Goal: Navigation & Orientation: Find specific page/section

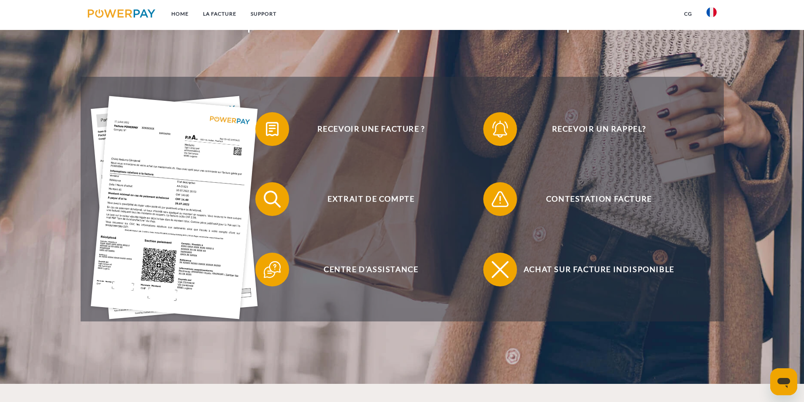
scroll to position [211, 0]
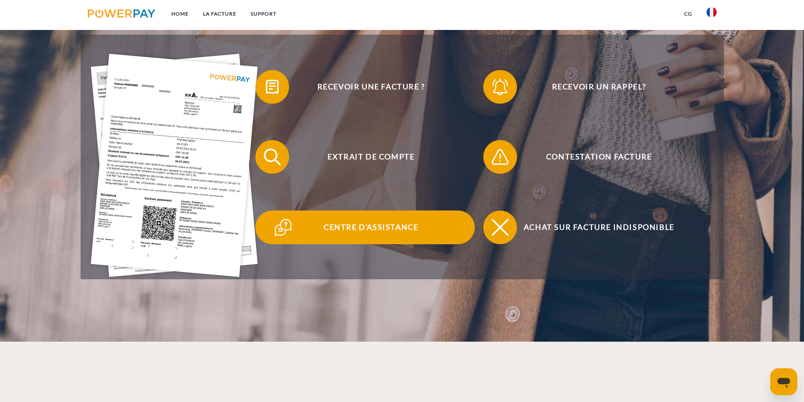
click at [358, 233] on span "Centre d'assistance" at bounding box center [371, 228] width 207 height 34
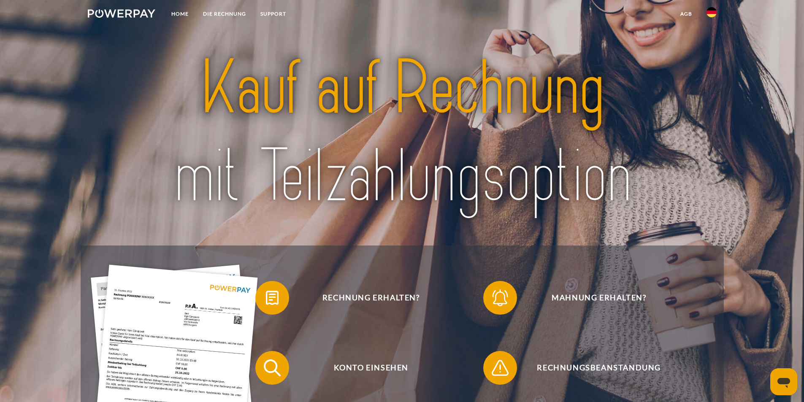
click at [628, 235] on div at bounding box center [402, 133] width 643 height 226
click at [713, 10] on img at bounding box center [711, 12] width 10 height 10
click at [710, 36] on img at bounding box center [711, 40] width 10 height 10
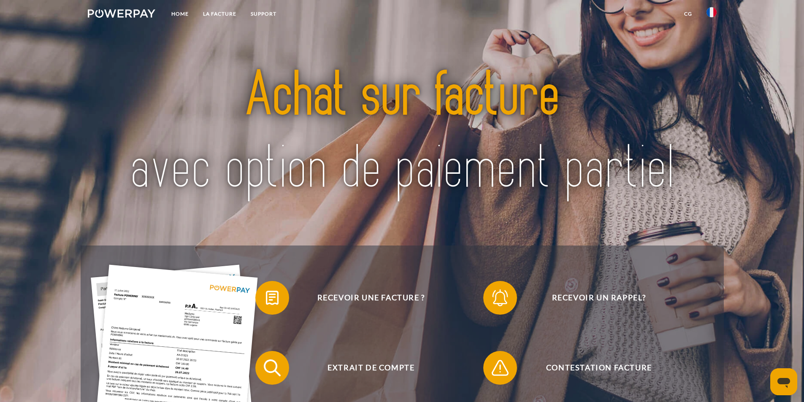
click at [260, 246] on div at bounding box center [402, 133] width 643 height 226
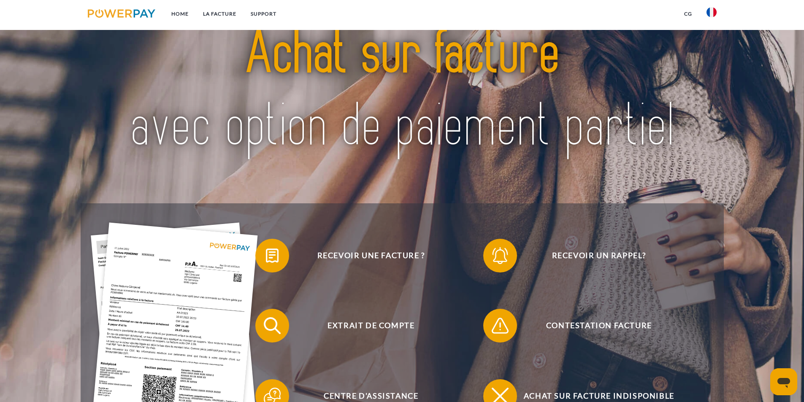
scroll to position [84, 0]
